Goal: Check status: Check status

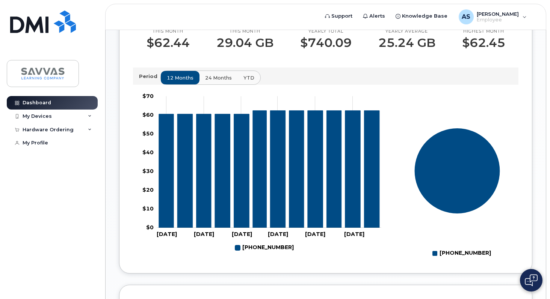
scroll to position [229, 0]
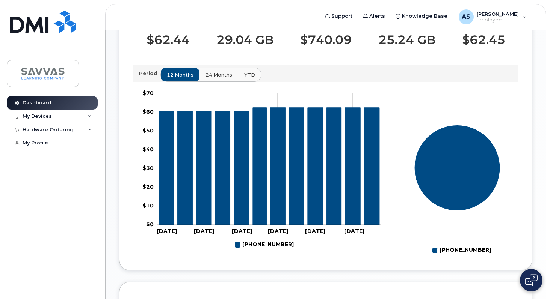
click at [217, 78] on span "24 months" at bounding box center [218, 74] width 27 height 7
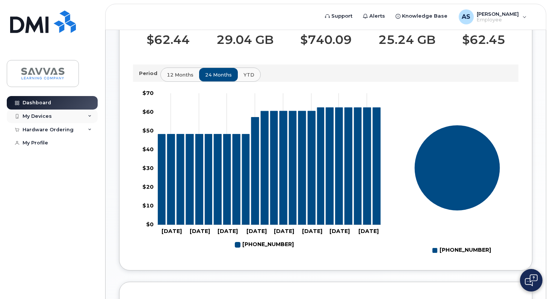
click at [42, 115] on div "My Devices" at bounding box center [37, 116] width 29 height 6
click at [51, 173] on div "Hardware Ordering" at bounding box center [48, 170] width 51 height 6
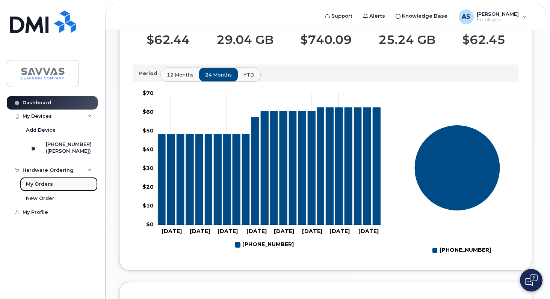
click at [33, 188] on div "My Orders" at bounding box center [39, 184] width 27 height 7
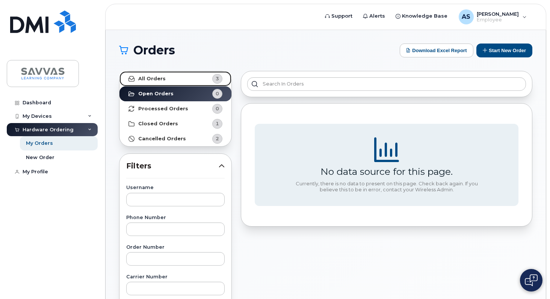
click at [158, 80] on strong "All Orders" at bounding box center [151, 79] width 27 height 6
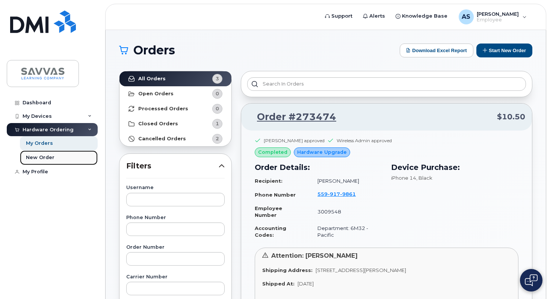
click at [50, 157] on div "New Order" at bounding box center [40, 157] width 29 height 7
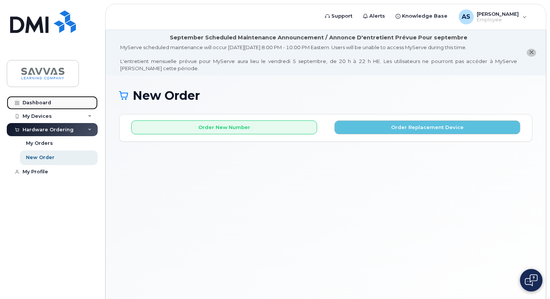
click at [51, 103] on link "Dashboard" at bounding box center [52, 103] width 91 height 14
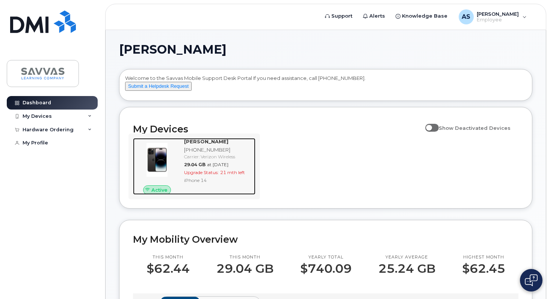
click at [206, 175] on span "Upgrade Status:" at bounding box center [201, 173] width 35 height 6
